Goal: Transaction & Acquisition: Purchase product/service

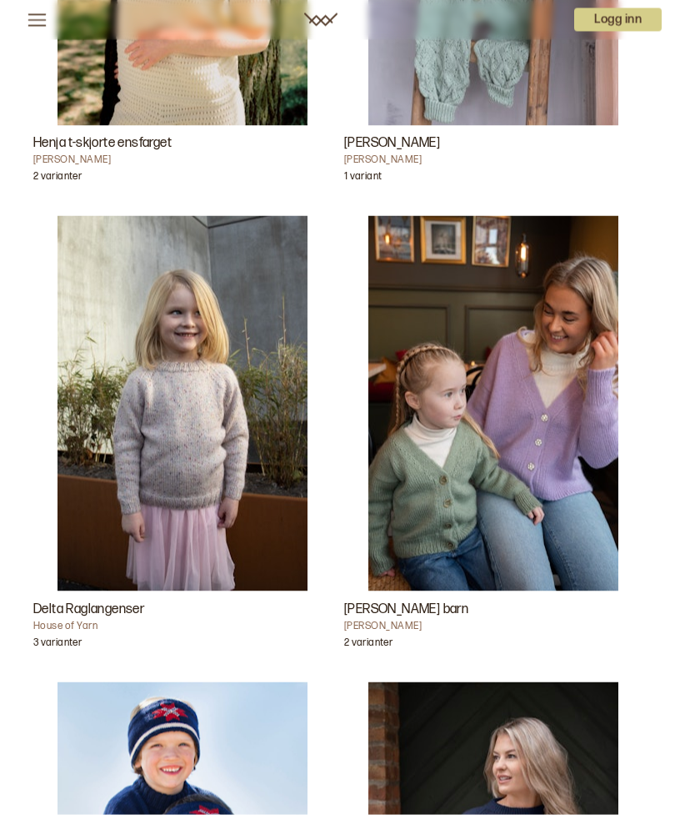
scroll to position [5082, 0]
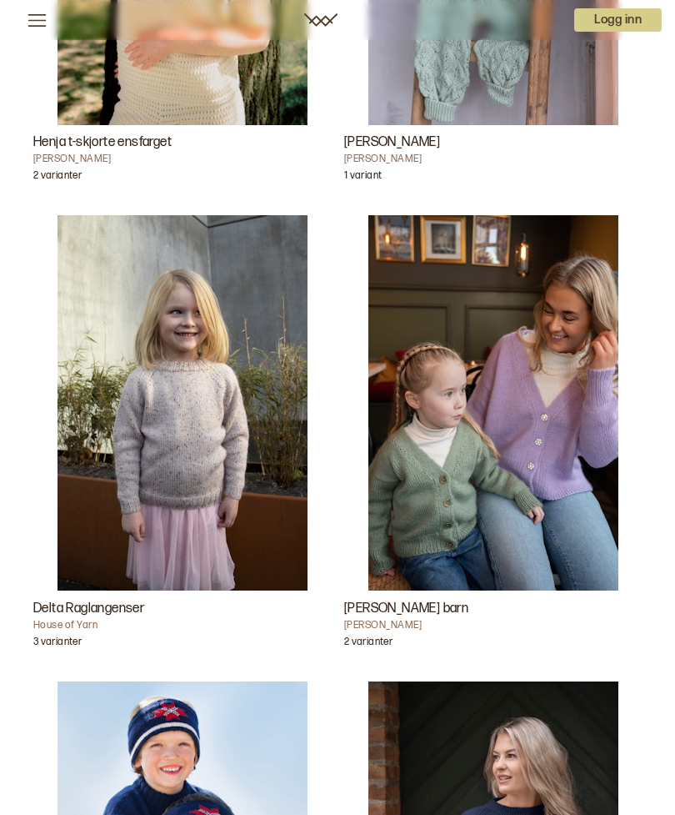
click at [175, 494] on img "Delta Raglangenser" at bounding box center [183, 402] width 250 height 375
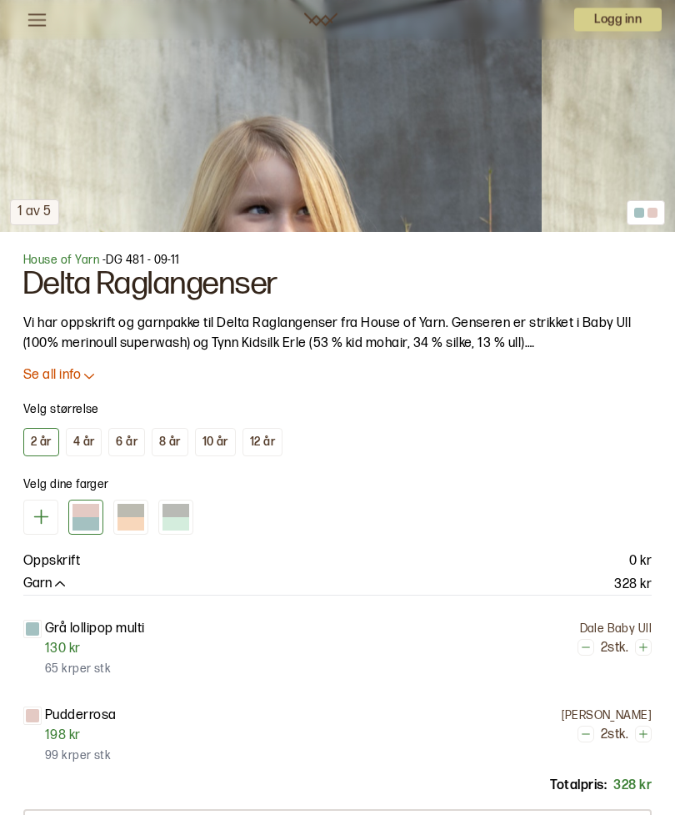
scroll to position [784, 0]
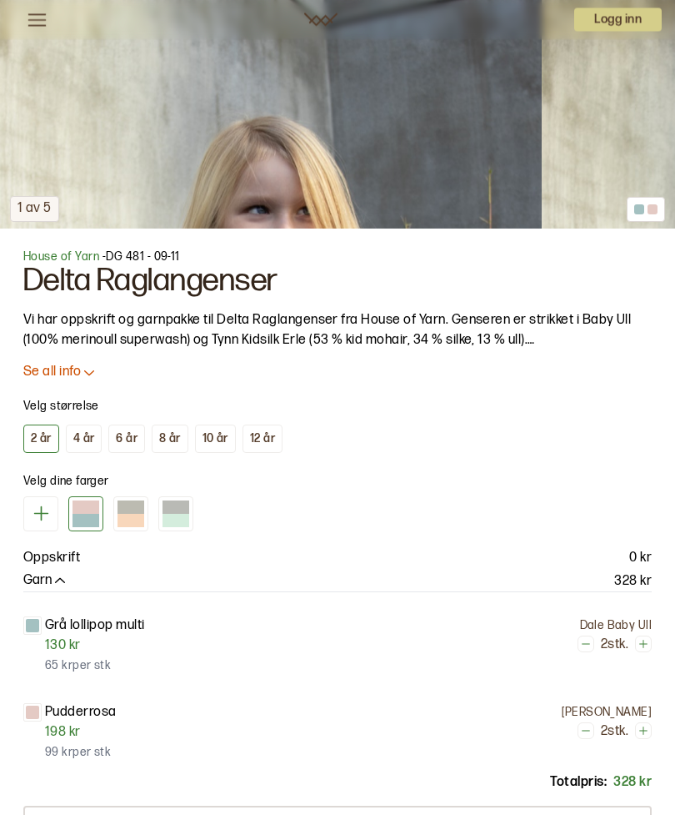
click at [370, 635] on div "Grå lollipop multi 2 stk. 130 kr Dale Baby Ull 65 kr per stk" at bounding box center [337, 646] width 629 height 60
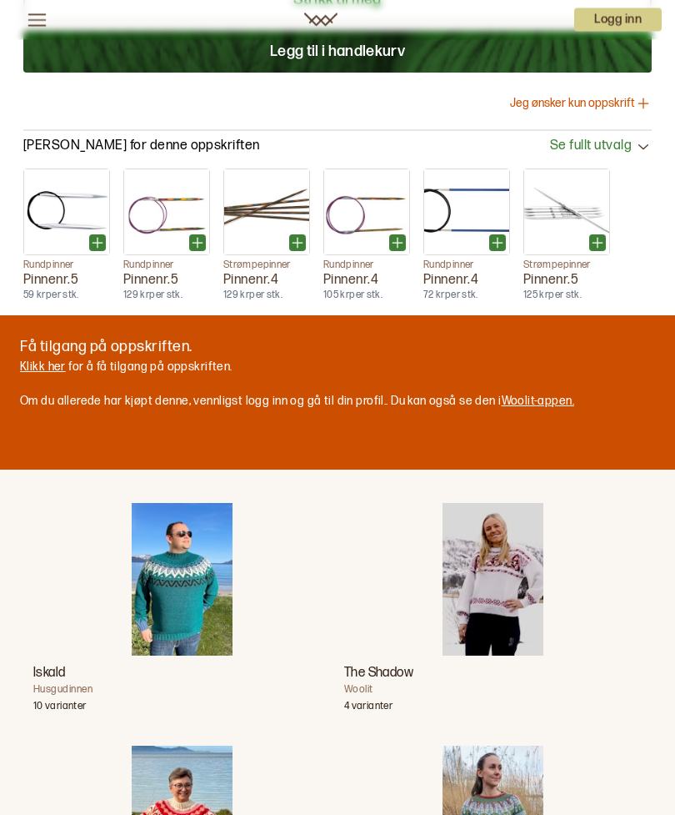
scroll to position [1613, 0]
